Goal: Answer question/provide support

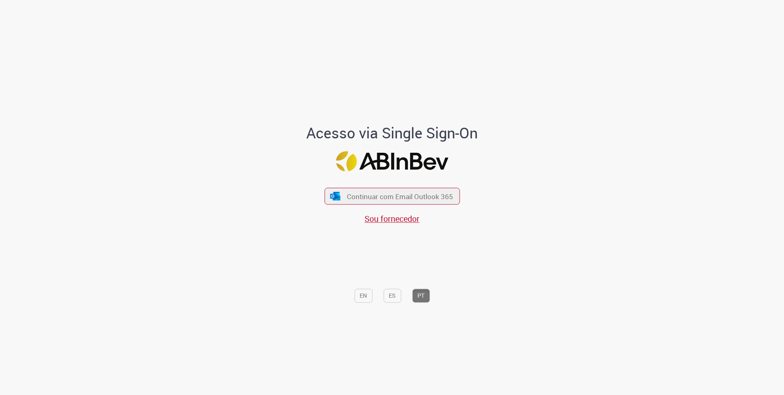
click at [412, 179] on div "Continuar com Email Outlook 365 Sou fornecedor" at bounding box center [392, 202] width 135 height 46
click at [409, 184] on div "Continuar com Email Outlook 365 Sou fornecedor" at bounding box center [392, 202] width 135 height 46
click at [412, 199] on span "Continuar com Email Outlook 365" at bounding box center [400, 195] width 108 height 9
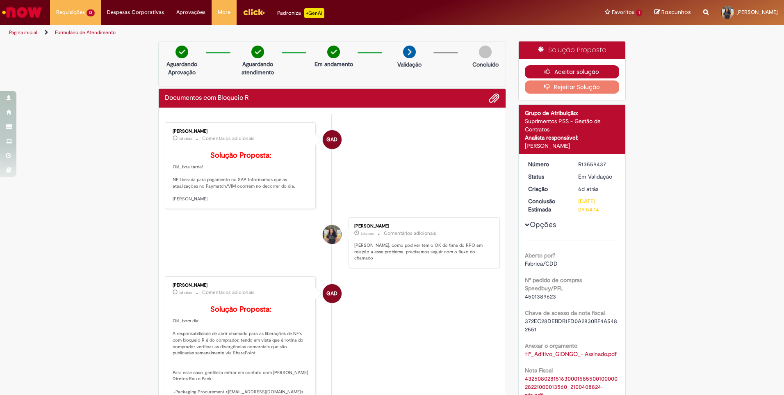
click at [598, 70] on button "Aceitar solução" at bounding box center [572, 71] width 95 height 13
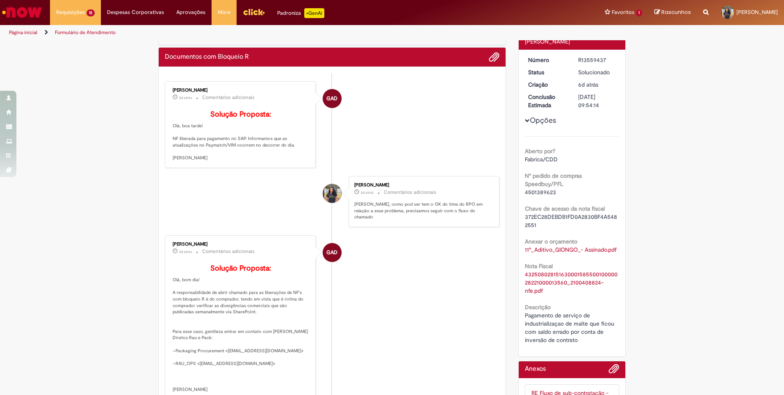
scroll to position [82, 0]
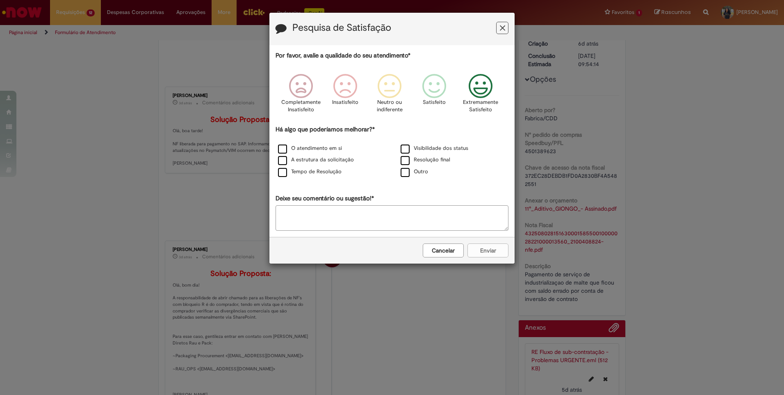
click at [490, 83] on icon "Feedback" at bounding box center [481, 86] width 31 height 25
click at [317, 162] on label "A estrutura da solicitação" at bounding box center [316, 160] width 76 height 8
click at [492, 256] on button "Enviar" at bounding box center [488, 250] width 41 height 14
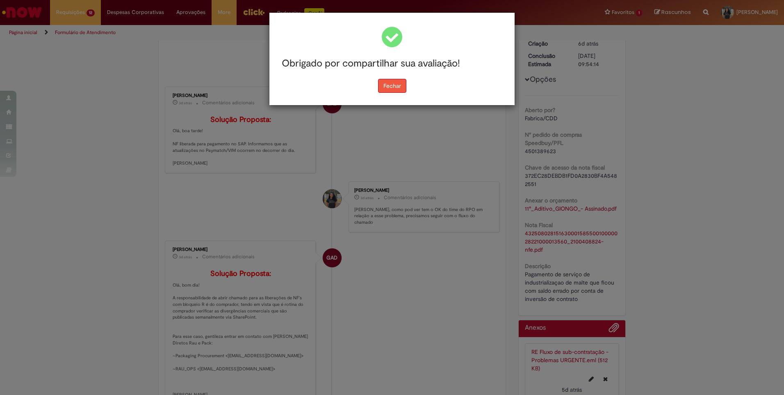
click at [397, 91] on button "Fechar" at bounding box center [392, 86] width 28 height 14
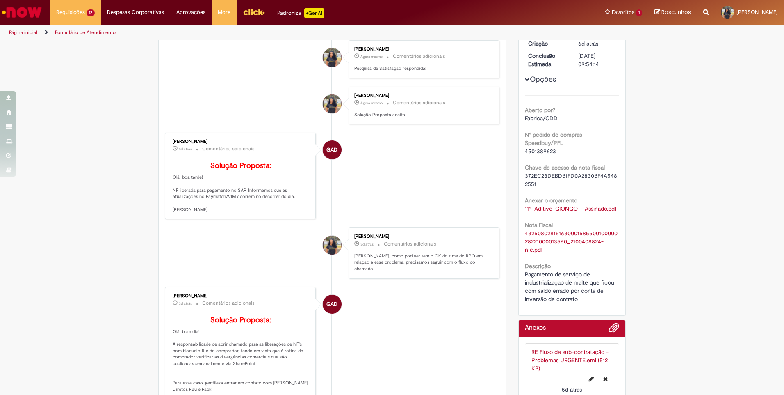
scroll to position [0, 0]
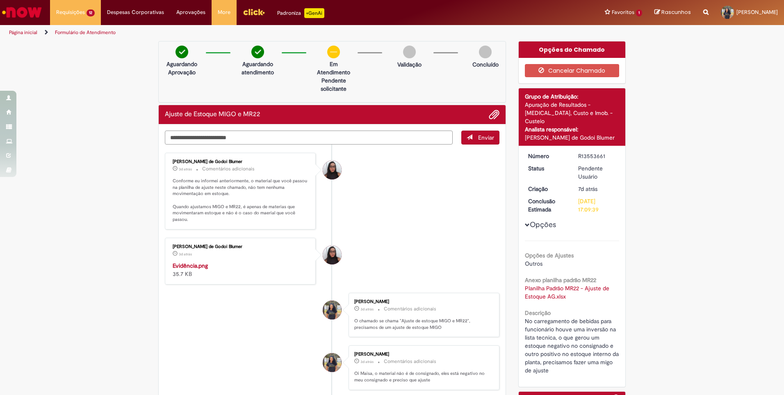
click at [340, 137] on textarea "Digite sua mensagem aqui..." at bounding box center [309, 137] width 288 height 14
type textarea "********"
click at [268, 261] on img "Histórico de tíquete" at bounding box center [241, 261] width 137 height 0
click at [227, 261] on img "Histórico de tíquete" at bounding box center [241, 261] width 137 height 0
